Goal: Task Accomplishment & Management: Manage account settings

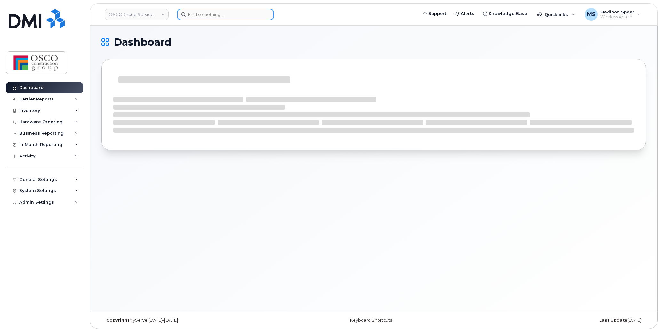
click at [198, 18] on input at bounding box center [225, 15] width 97 height 12
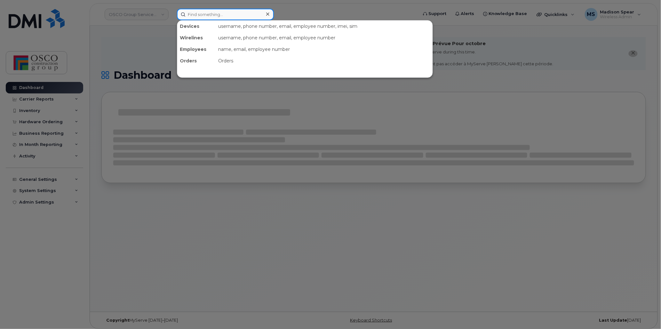
click at [201, 12] on input at bounding box center [225, 15] width 97 height 12
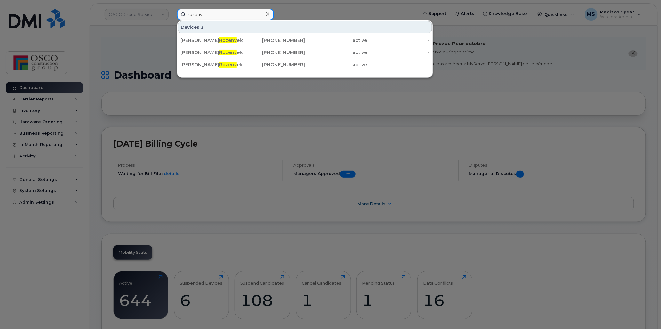
type input "rozenv"
click at [219, 39] on span "Rozenv" at bounding box center [228, 40] width 18 height 6
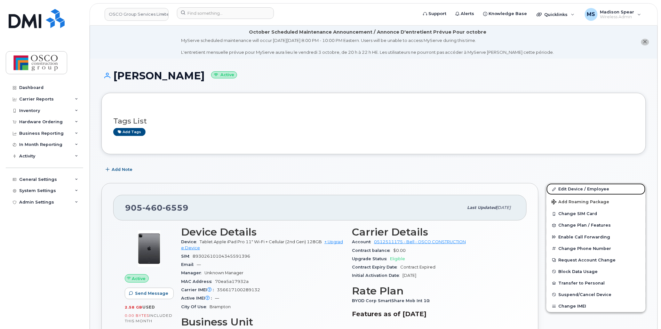
click at [594, 186] on link "Edit Device / Employee" at bounding box center [595, 189] width 99 height 12
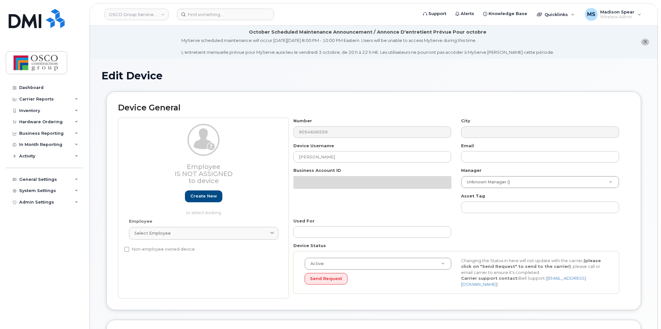
select select "3776584"
select select "3776589"
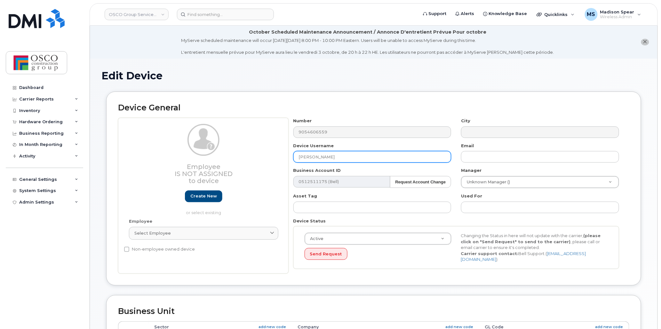
click at [344, 157] on input "[PERSON_NAME]" at bounding box center [372, 157] width 158 height 12
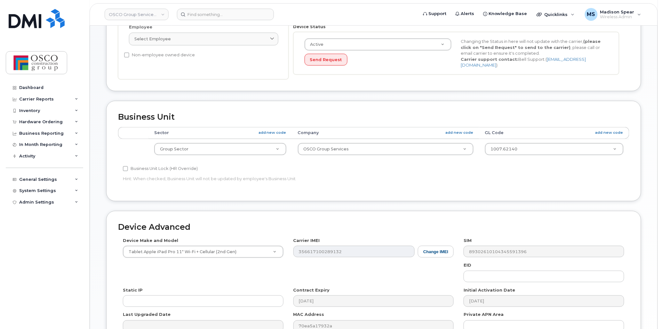
scroll to position [264, 0]
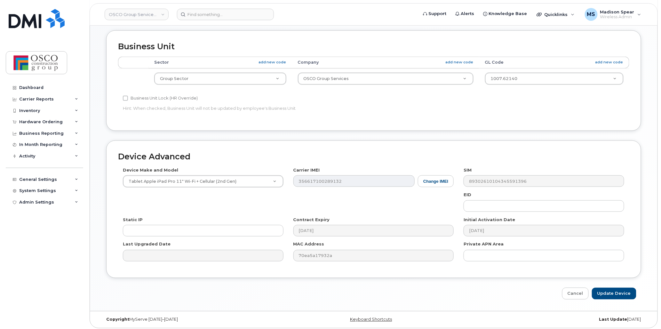
type input "Angela Rozenveld-iPad"
click at [610, 292] on input "Update Device" at bounding box center [614, 293] width 44 height 12
type input "Saving..."
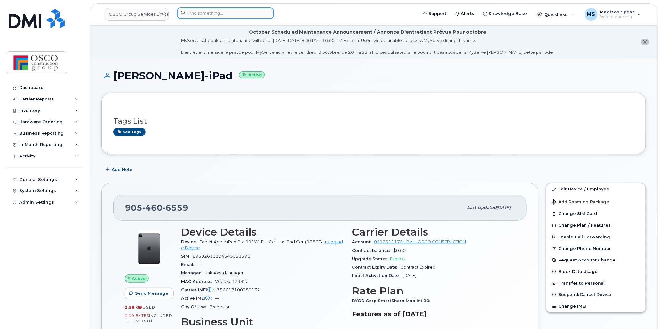
click at [219, 10] on input at bounding box center [225, 13] width 97 height 12
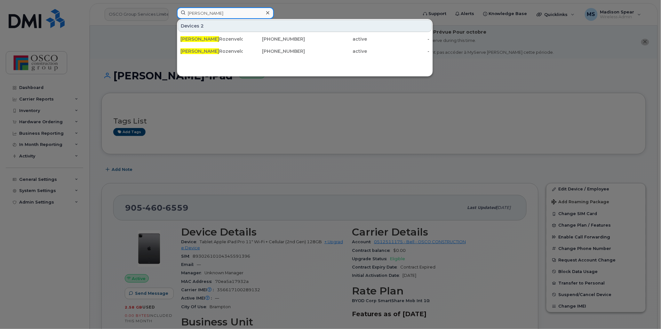
type input "angela"
click at [352, 66] on div "Devices 2 Angela Rozenveld-iPad 905-460-6559 active - Angela Rozenveld 506-271-…" at bounding box center [305, 48] width 256 height 58
click at [269, 49] on div "506-271-4931" at bounding box center [274, 51] width 62 height 6
